Goal: Obtain resource: Obtain resource

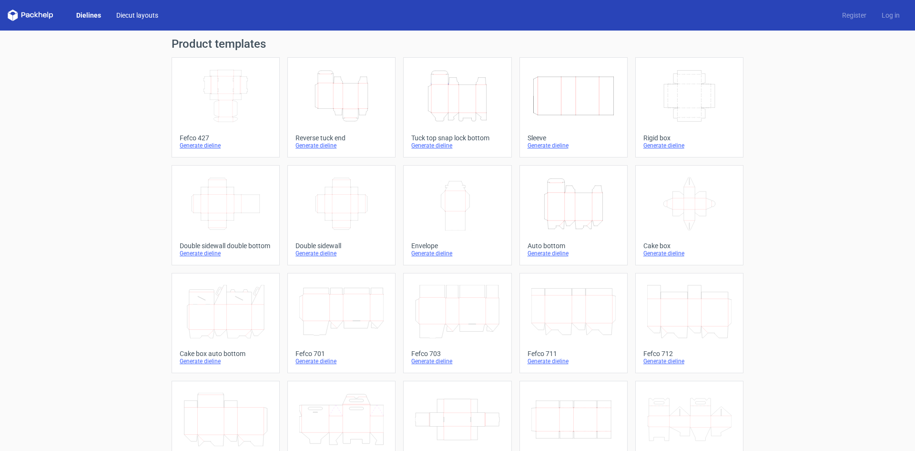
click at [122, 15] on link "Diecut layouts" at bounding box center [137, 15] width 57 height 10
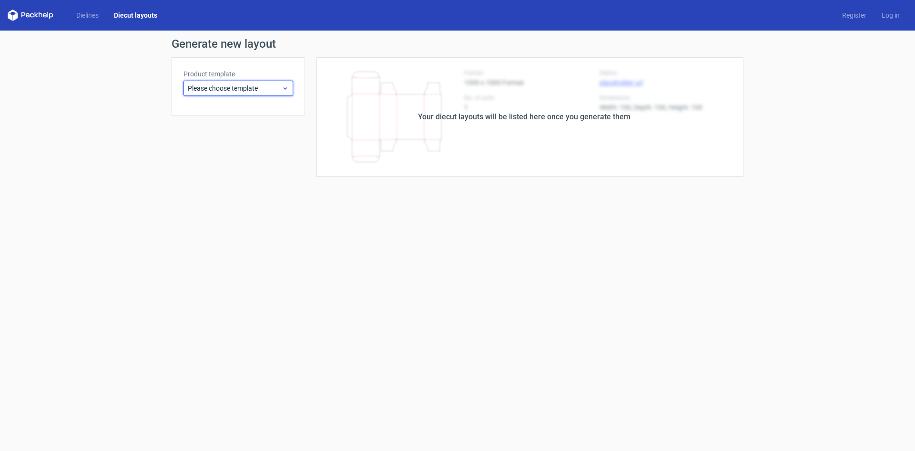
click at [273, 90] on span "Please choose template" at bounding box center [235, 88] width 94 height 10
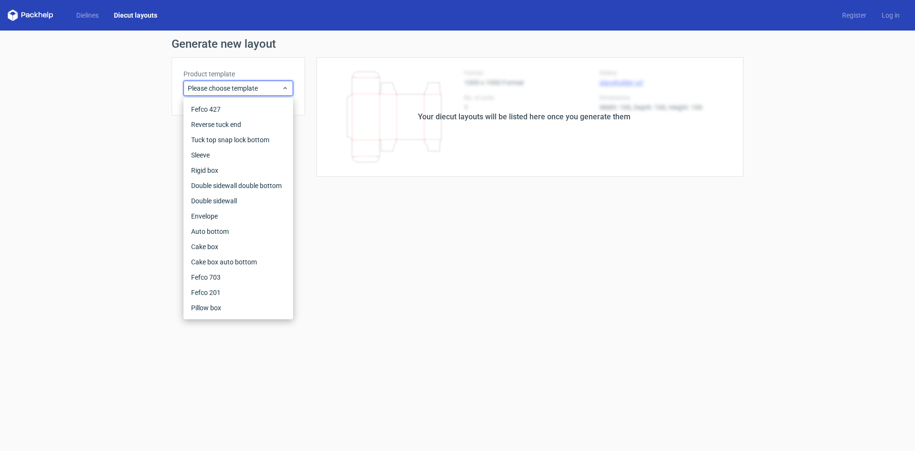
click at [461, 272] on form "Generate new layout Product template Please choose template Your diecut layouts…" at bounding box center [457, 241] width 915 height 420
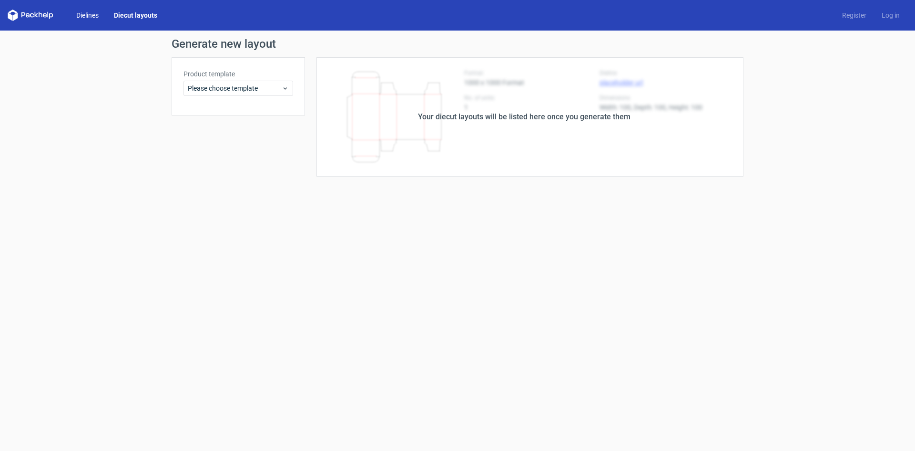
drag, startPoint x: 82, startPoint y: 15, endPoint x: 75, endPoint y: 18, distance: 7.7
click at [82, 15] on link "Dielines" at bounding box center [88, 15] width 38 height 10
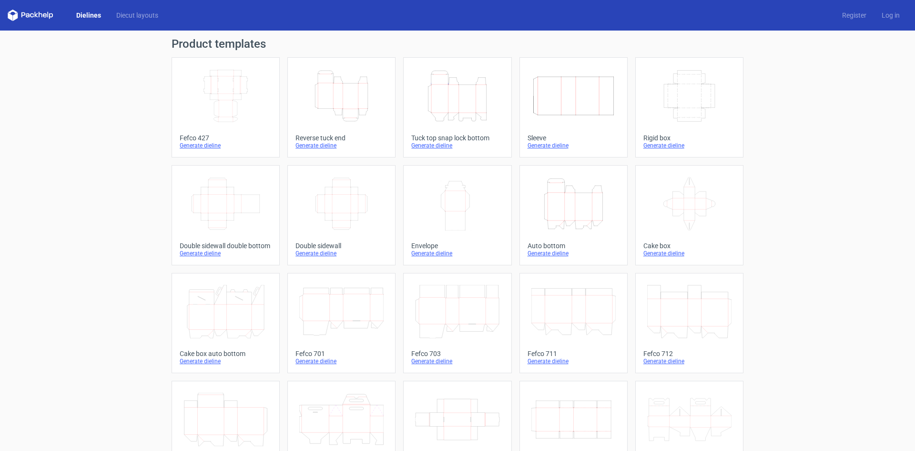
click at [43, 18] on icon at bounding box center [31, 15] width 46 height 11
